Goal: Information Seeking & Learning: Learn about a topic

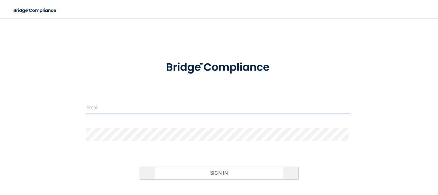
type input "[EMAIL_ADDRESS][DOMAIN_NAME]"
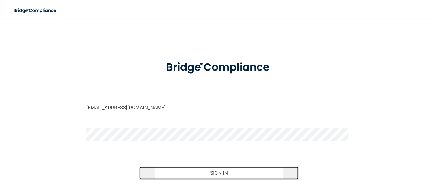
click at [212, 166] on button "Sign In" at bounding box center [220, 172] width 160 height 13
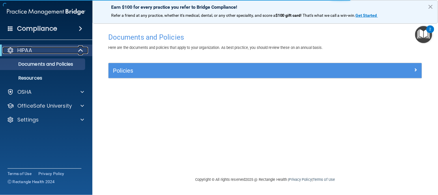
click at [59, 51] on div "HIPAA" at bounding box center [38, 50] width 71 height 7
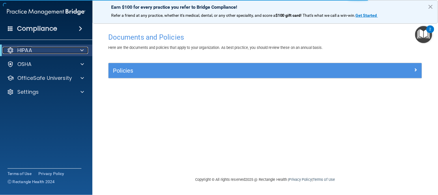
click at [56, 50] on div "HIPAA" at bounding box center [38, 50] width 71 height 7
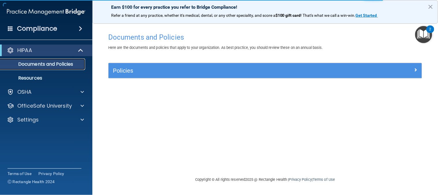
click at [63, 65] on p "Documents and Policies" at bounding box center [43, 64] width 79 height 6
click at [314, 76] on div "Policies" at bounding box center [266, 70] width 314 height 15
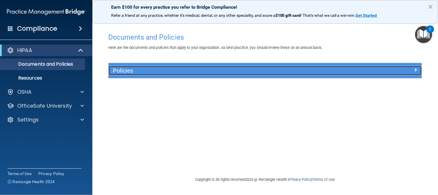
click at [417, 72] on span at bounding box center [415, 69] width 3 height 7
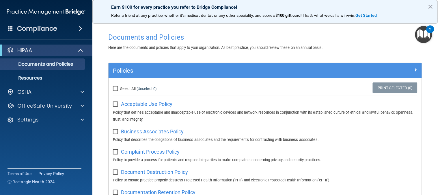
click at [114, 87] on input "Select All (Unselect 0) Unselect All" at bounding box center [116, 88] width 7 height 5
checkbox input "true"
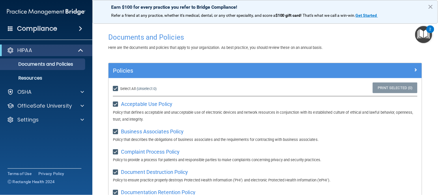
checkbox input "true"
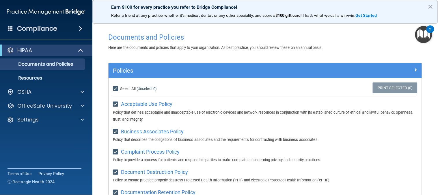
checkbox input "true"
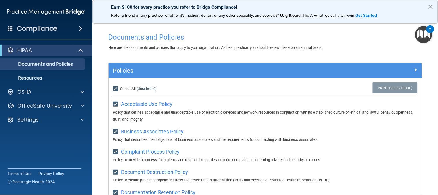
checkbox input "true"
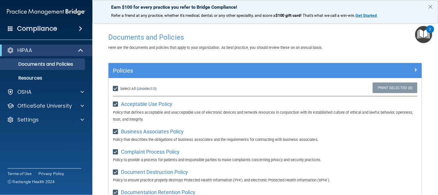
checkbox input "true"
click at [391, 88] on link "Print Selected (21)" at bounding box center [394, 87] width 47 height 11
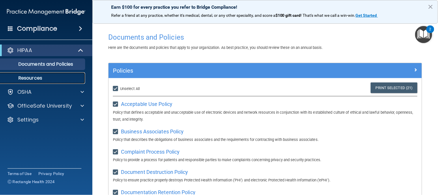
click at [47, 76] on p "Resources" at bounding box center [43, 78] width 79 height 6
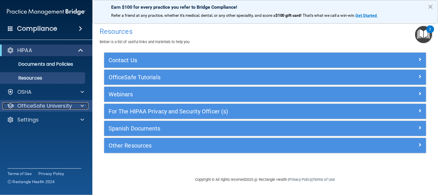
click at [46, 106] on p "OfficeSafe University" at bounding box center [44, 105] width 55 height 7
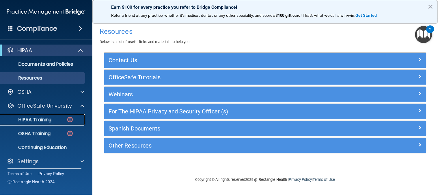
click at [44, 118] on p "HIPAA Training" at bounding box center [28, 120] width 48 height 6
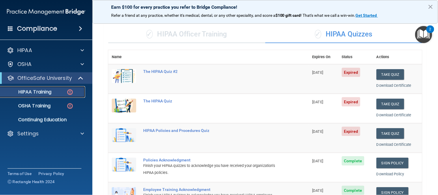
scroll to position [32, 0]
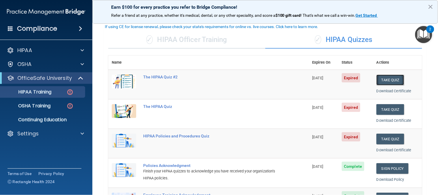
click at [382, 77] on button "Take Quiz" at bounding box center [391, 80] width 28 height 11
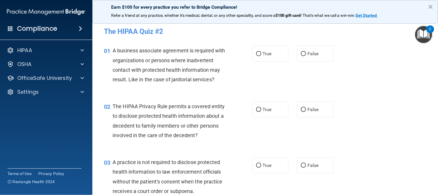
click at [430, 7] on button "×" at bounding box center [430, 6] width 5 height 9
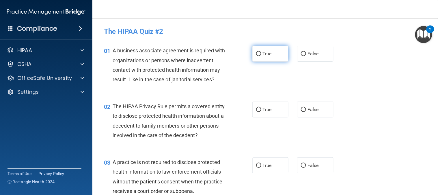
click at [263, 54] on span "True" at bounding box center [267, 53] width 9 height 5
click at [262, 54] on input "True" at bounding box center [258, 54] width 5 height 4
radio input "true"
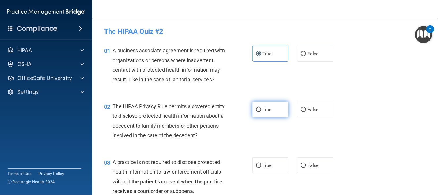
click at [273, 117] on label "True" at bounding box center [271, 109] width 36 height 16
click at [262, 112] on input "True" at bounding box center [258, 110] width 5 height 4
radio input "true"
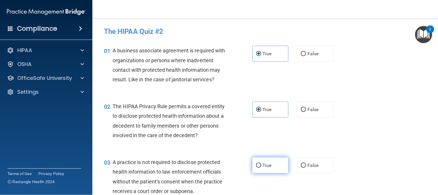
click at [263, 168] on span "True" at bounding box center [267, 164] width 9 height 5
click at [262, 168] on input "True" at bounding box center [258, 165] width 5 height 4
radio input "true"
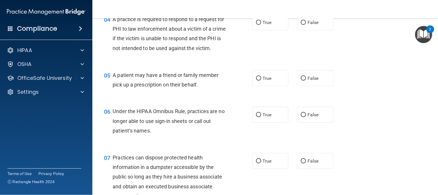
scroll to position [196, 0]
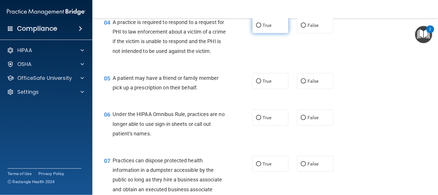
click at [270, 33] on label "True" at bounding box center [271, 25] width 36 height 16
click at [262, 28] on input "True" at bounding box center [258, 25] width 5 height 4
radio input "true"
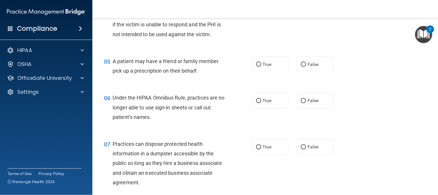
scroll to position [228, 0]
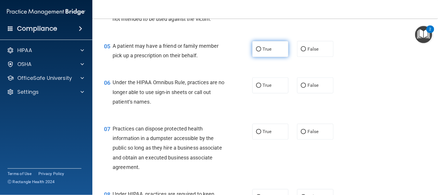
click at [269, 52] on span "True" at bounding box center [267, 48] width 9 height 5
click at [262, 51] on input "True" at bounding box center [258, 49] width 5 height 4
radio input "true"
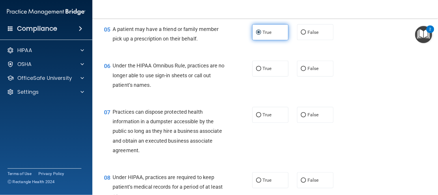
scroll to position [260, 0]
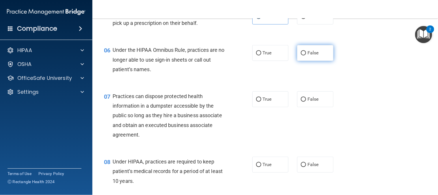
click at [308, 56] on span "False" at bounding box center [313, 52] width 11 height 5
click at [306, 55] on input "False" at bounding box center [303, 53] width 5 height 4
radio input "true"
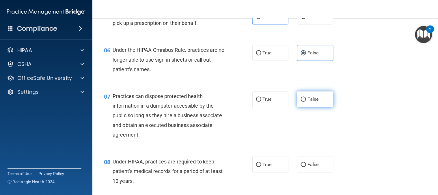
click at [302, 102] on input "False" at bounding box center [303, 99] width 5 height 4
radio input "true"
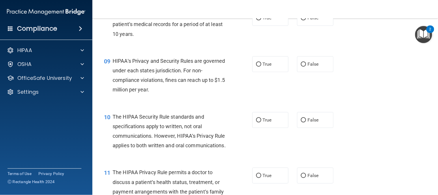
scroll to position [410, 0]
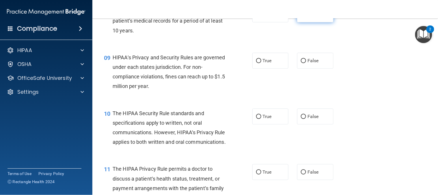
click at [314, 22] on label "False" at bounding box center [315, 14] width 36 height 16
click at [306, 17] on input "False" at bounding box center [303, 14] width 5 height 4
radio input "true"
click at [313, 63] on span "False" at bounding box center [313, 60] width 11 height 5
click at [306, 63] on input "False" at bounding box center [303, 61] width 5 height 4
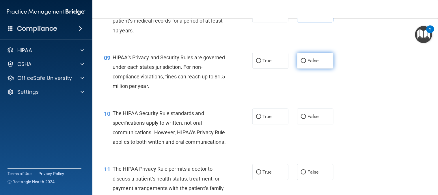
radio input "true"
click at [272, 124] on label "True" at bounding box center [271, 116] width 36 height 16
click at [262, 119] on input "True" at bounding box center [258, 116] width 5 height 4
radio input "true"
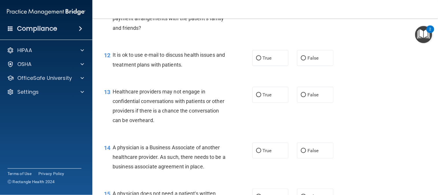
scroll to position [583, 0]
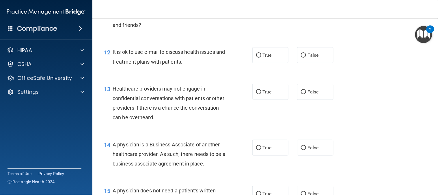
click at [262, 2] on input "True" at bounding box center [258, -1] width 5 height 4
radio input "true"
click at [268, 63] on label "True" at bounding box center [271, 55] width 36 height 16
click at [262, 58] on input "True" at bounding box center [258, 55] width 5 height 4
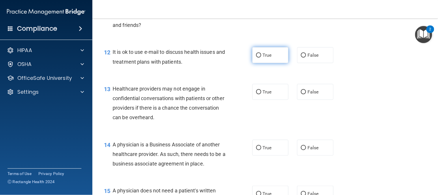
radio input "true"
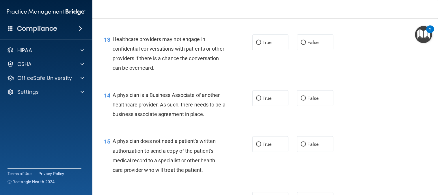
scroll to position [647, 0]
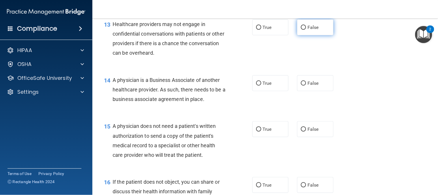
click at [309, 35] on label "False" at bounding box center [315, 27] width 36 height 16
click at [306, 30] on input "False" at bounding box center [303, 27] width 5 height 4
radio input "true"
click at [320, 91] on label "False" at bounding box center [315, 83] width 36 height 16
click at [306, 86] on input "False" at bounding box center [303, 83] width 5 height 4
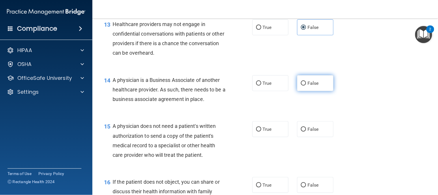
radio input "true"
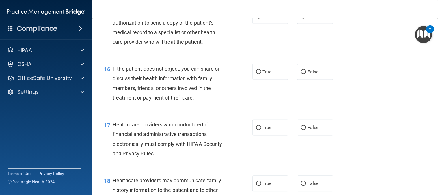
scroll to position [776, 0]
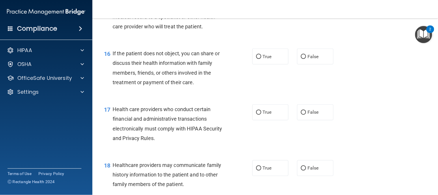
click at [264, 3] on span "True" at bounding box center [267, 0] width 9 height 5
click at [262, 3] on input "True" at bounding box center [258, 1] width 5 height 4
radio input "true"
click at [277, 64] on label "True" at bounding box center [271, 57] width 36 height 16
click at [262, 59] on input "True" at bounding box center [258, 57] width 5 height 4
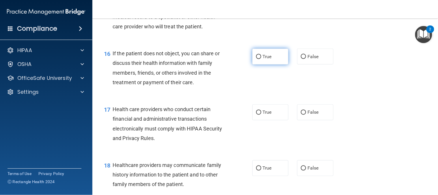
radio input "true"
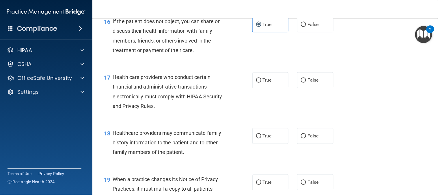
scroll to position [840, 0]
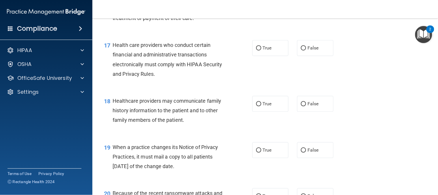
click at [269, 88] on div "17 Health care providers who conduct certain financial and administrative trans…" at bounding box center [266, 61] width 332 height 56
click at [266, 51] on span "True" at bounding box center [267, 47] width 9 height 5
click at [262, 51] on input "True" at bounding box center [258, 48] width 5 height 4
radio input "true"
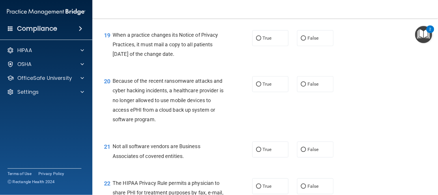
scroll to position [943, 0]
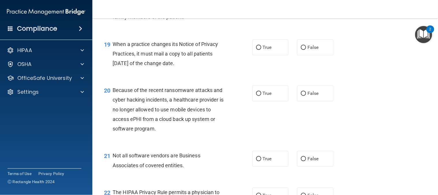
click at [314, 9] on label "False" at bounding box center [315, 1] width 36 height 16
click at [306, 3] on input "False" at bounding box center [303, 1] width 5 height 4
radio input "true"
click at [320, 55] on label "False" at bounding box center [315, 47] width 36 height 16
click at [306, 50] on input "False" at bounding box center [303, 47] width 5 height 4
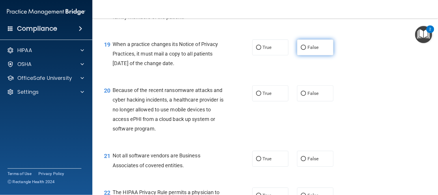
radio input "true"
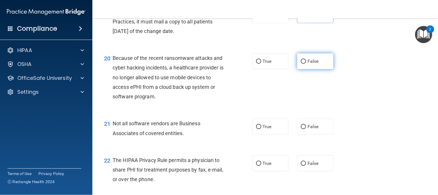
click at [317, 69] on label "False" at bounding box center [315, 61] width 36 height 16
click at [306, 64] on input "False" at bounding box center [303, 61] width 5 height 4
radio input "true"
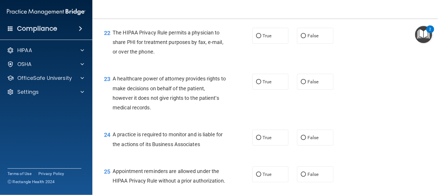
scroll to position [1099, 0]
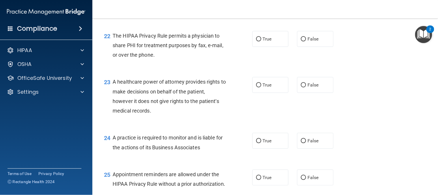
click at [263, 5] on span "True" at bounding box center [267, 1] width 9 height 5
click at [262, 5] on input "True" at bounding box center [258, 2] width 5 height 4
radio input "true"
click at [267, 42] on span "True" at bounding box center [267, 38] width 9 height 5
click at [262, 41] on input "True" at bounding box center [258, 39] width 5 height 4
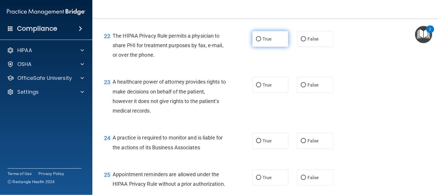
radio input "true"
click at [308, 93] on label "False" at bounding box center [315, 85] width 36 height 16
click at [306, 87] on input "False" at bounding box center [303, 85] width 5 height 4
radio input "true"
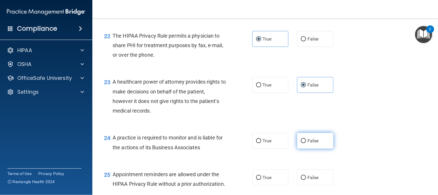
click at [308, 143] on span "False" at bounding box center [313, 140] width 11 height 5
click at [305, 143] on input "False" at bounding box center [303, 141] width 5 height 4
radio input "true"
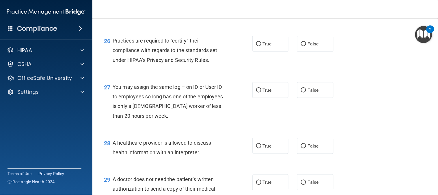
scroll to position [1275, 0]
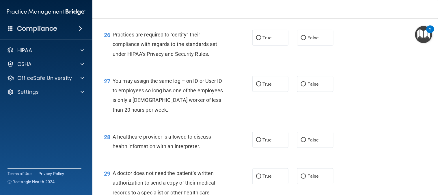
click at [259, 9] on label "True" at bounding box center [271, 1] width 36 height 16
click at [259, 4] on input "True" at bounding box center [258, 1] width 5 height 4
radio input "true"
click at [312, 40] on span "False" at bounding box center [313, 37] width 11 height 5
click at [306, 40] on input "False" at bounding box center [303, 38] width 5 height 4
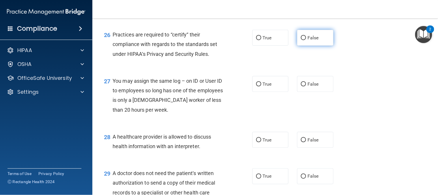
radio input "true"
click at [319, 92] on label "False" at bounding box center [315, 84] width 36 height 16
click at [306, 86] on input "False" at bounding box center [303, 84] width 5 height 4
radio input "true"
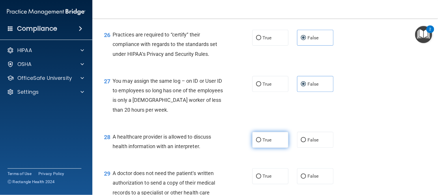
click at [282, 148] on label "True" at bounding box center [271, 140] width 36 height 16
click at [262, 142] on input "True" at bounding box center [258, 140] width 5 height 4
radio input "true"
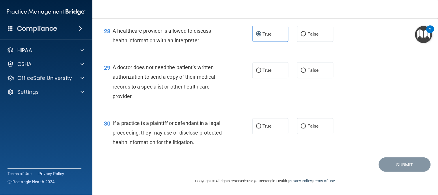
scroll to position [1420, 0]
click at [277, 70] on label "True" at bounding box center [271, 70] width 36 height 16
click at [262, 70] on input "True" at bounding box center [258, 71] width 5 height 4
radio input "true"
click at [268, 124] on span "True" at bounding box center [267, 125] width 9 height 5
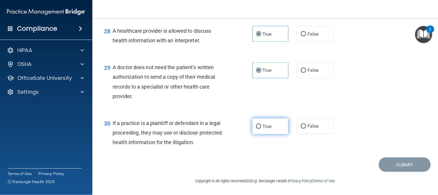
click at [262, 124] on input "True" at bounding box center [258, 126] width 5 height 4
radio input "true"
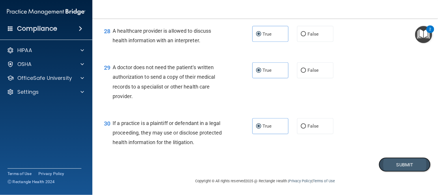
click at [386, 164] on button "Submit" at bounding box center [405, 164] width 52 height 15
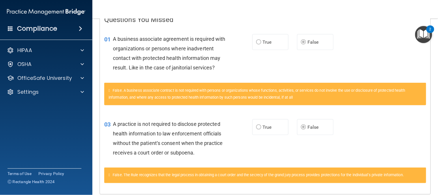
scroll to position [160, 0]
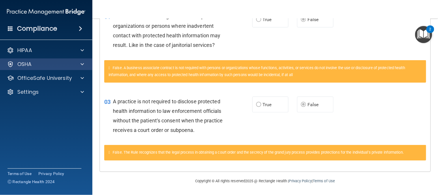
click at [77, 59] on div "OSHA" at bounding box center [46, 64] width 93 height 12
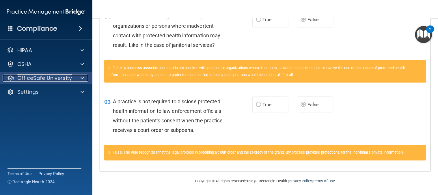
click at [76, 77] on div at bounding box center [81, 78] width 14 height 7
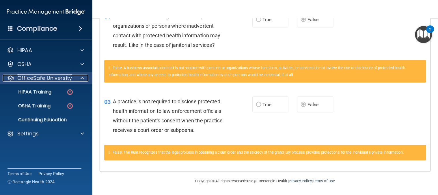
click at [7, 75] on link "OfficeSafe University" at bounding box center [45, 78] width 77 height 7
